Goal: Task Accomplishment & Management: Manage account settings

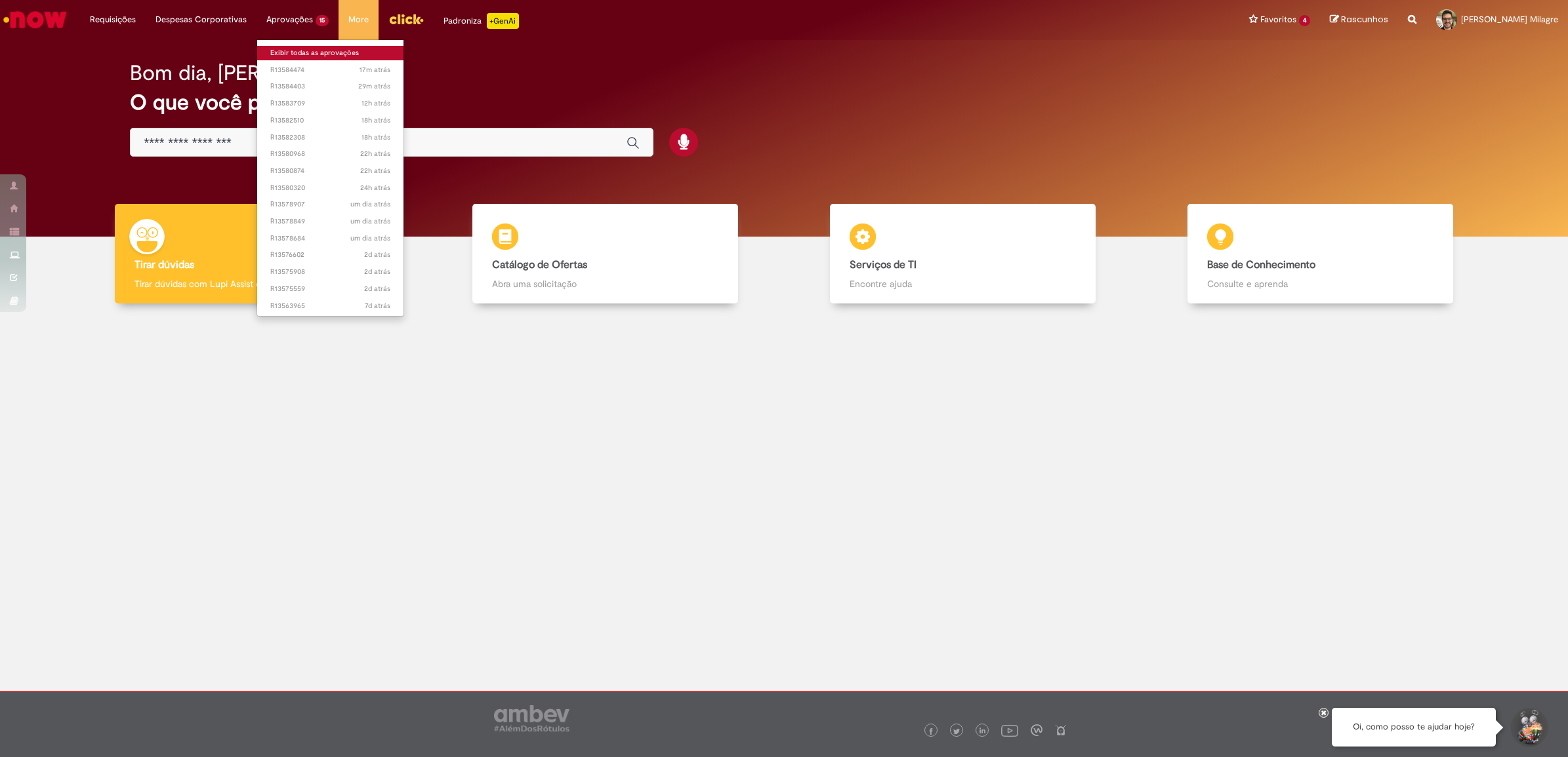
click at [310, 51] on link "Exibir todas as aprovações" at bounding box center [331, 53] width 146 height 14
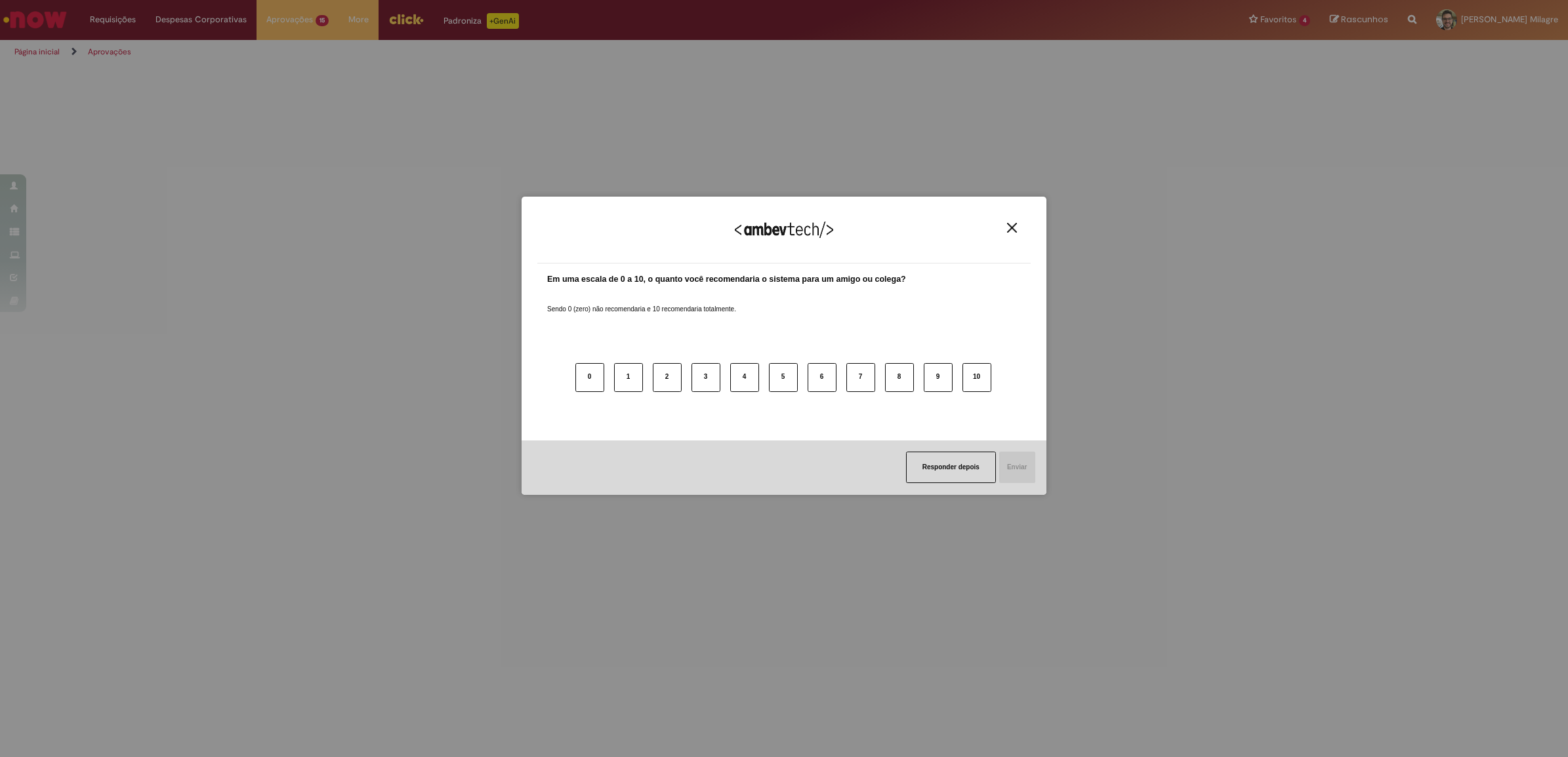
click at [1019, 228] on button "Close" at bounding box center [1012, 228] width 17 height 11
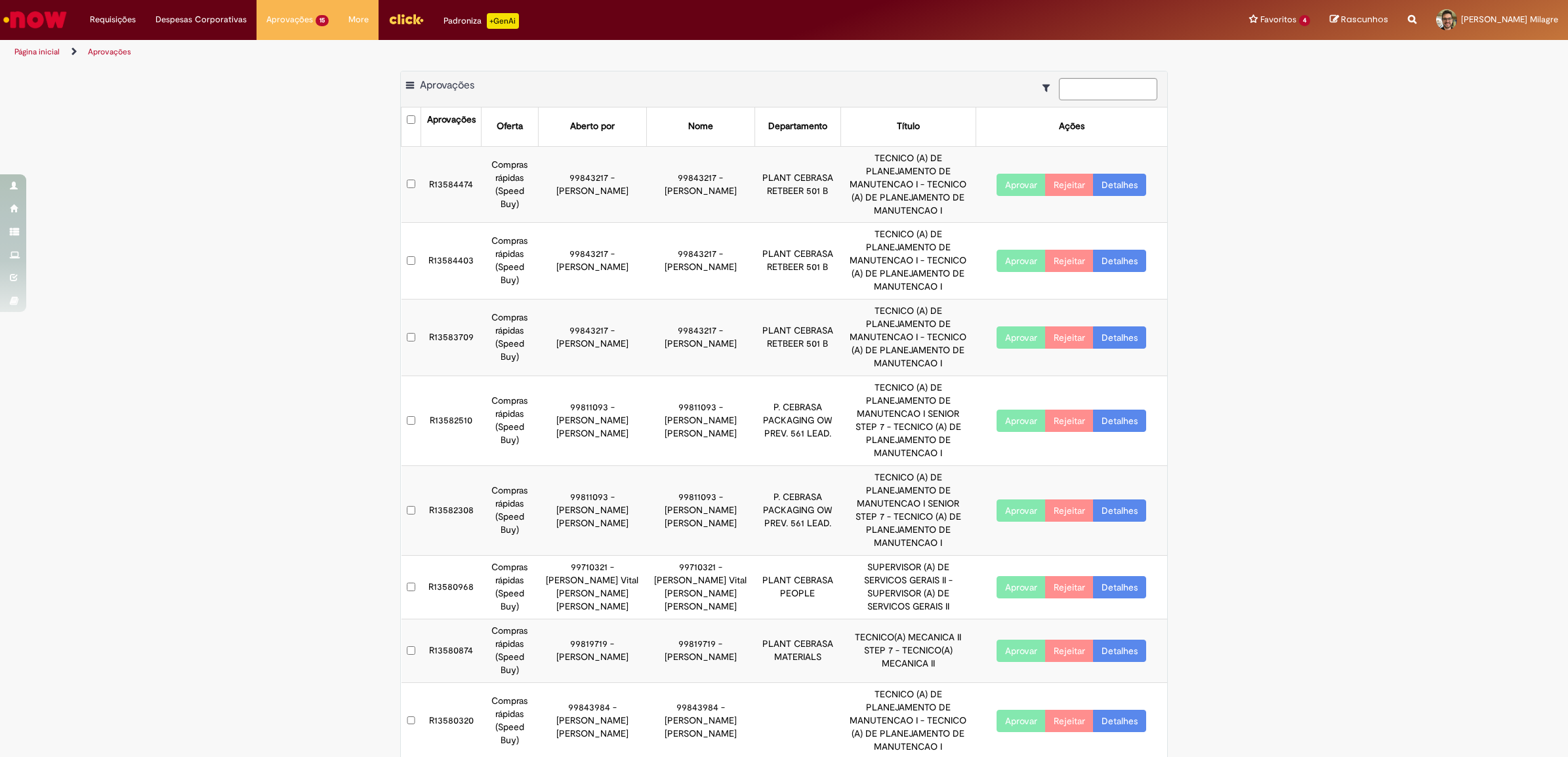
click at [1025, 174] on button "Aprovar" at bounding box center [1021, 185] width 49 height 22
